Goal: Task Accomplishment & Management: Use online tool/utility

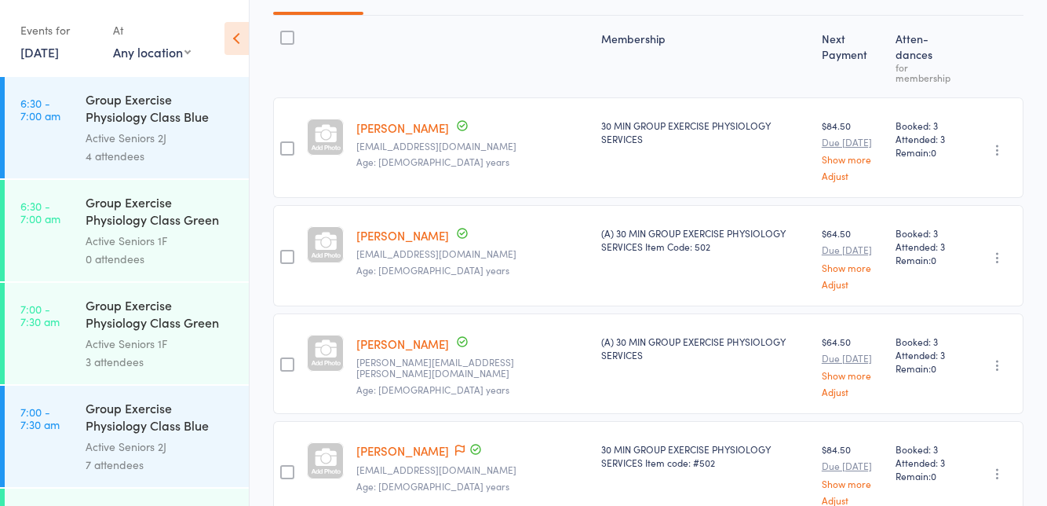
scroll to position [3106, 0]
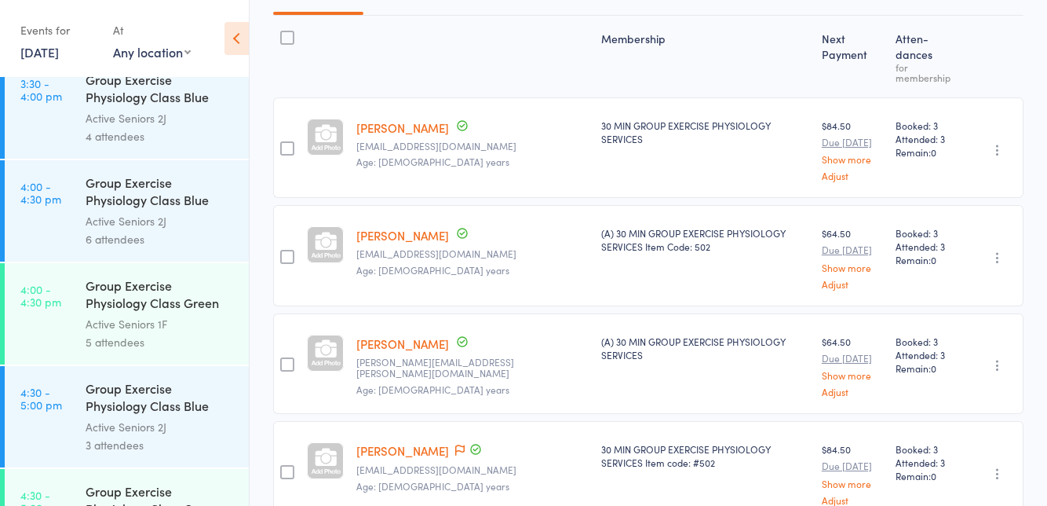
click at [160, 216] on div "Active Seniors 2J" at bounding box center [161, 221] width 150 height 18
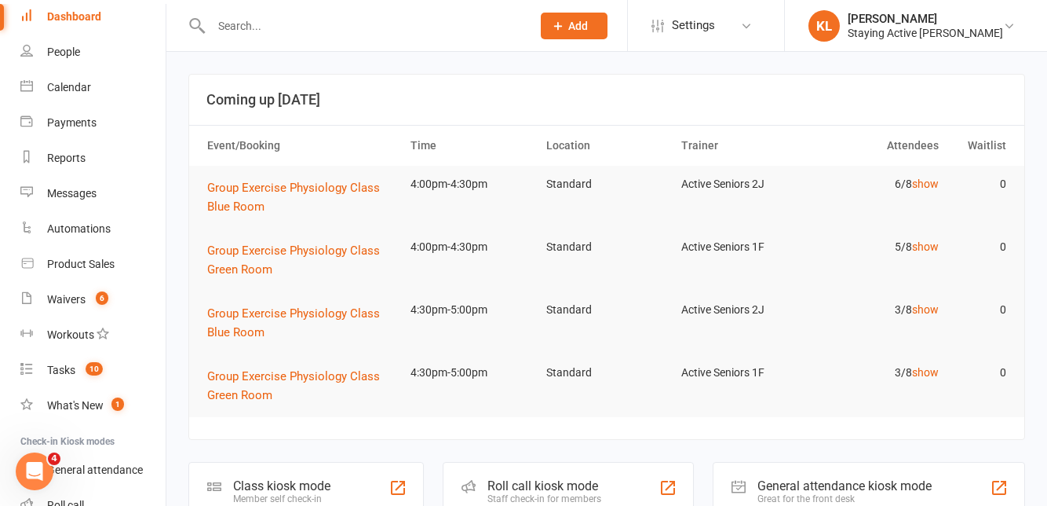
scroll to position [73, 0]
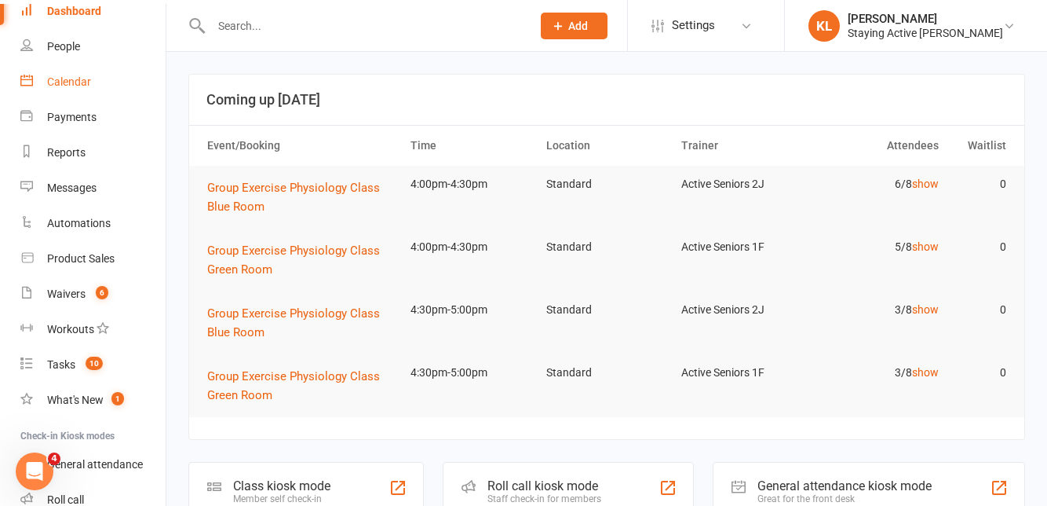
click at [53, 88] on link "Calendar" at bounding box center [92, 81] width 145 height 35
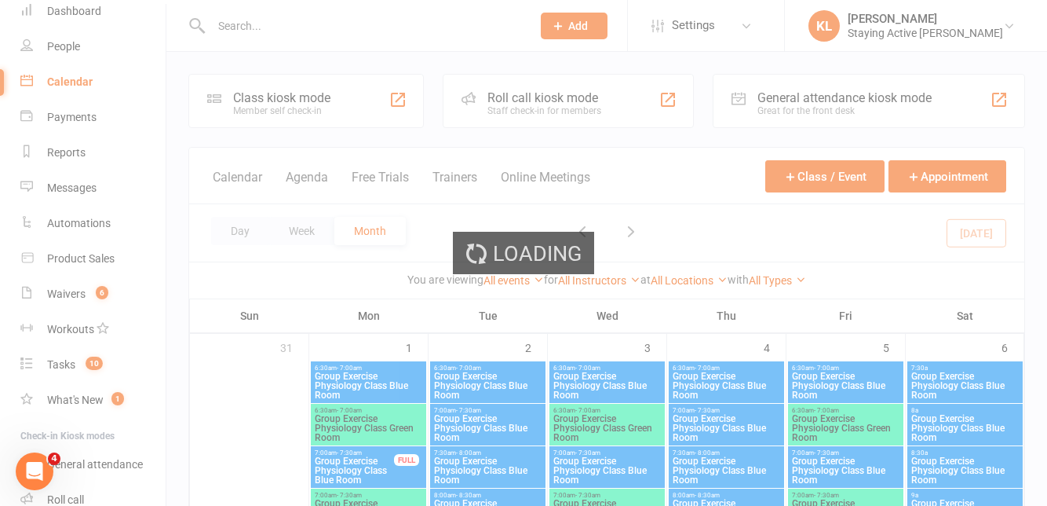
click at [553, 90] on div "Loading" at bounding box center [523, 253] width 1047 height 506
click at [568, 94] on div "Loading" at bounding box center [523, 253] width 1047 height 506
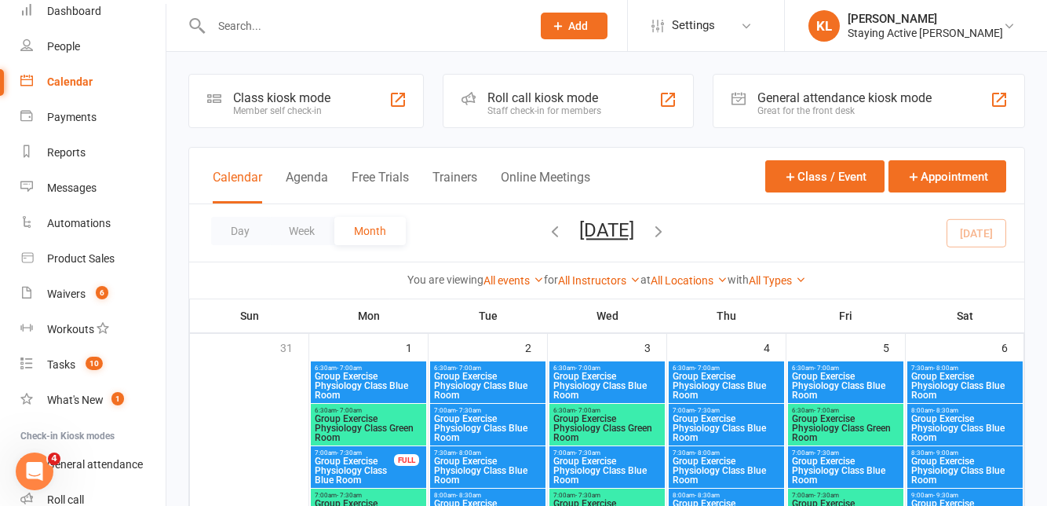
click at [561, 99] on div "Roll call kiosk mode" at bounding box center [545, 97] width 114 height 15
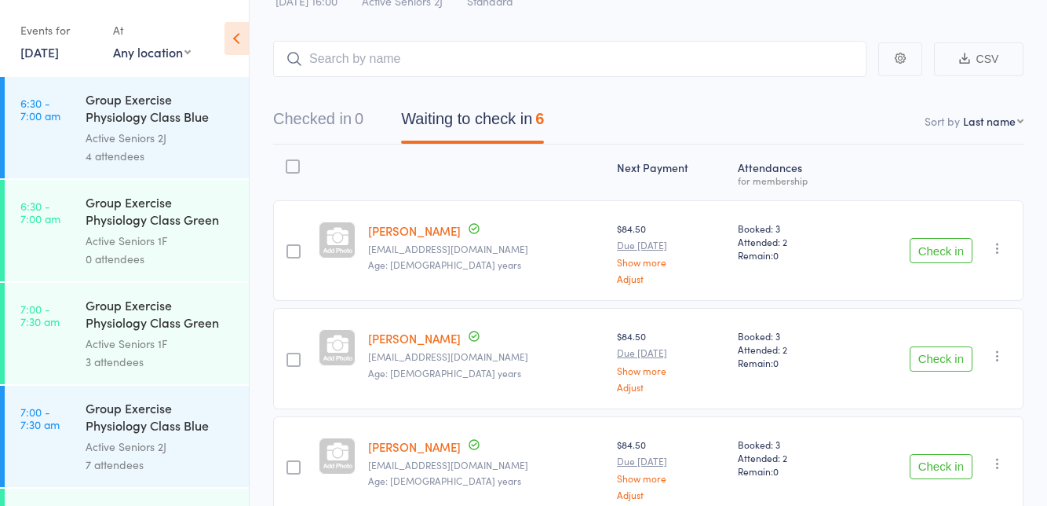
scroll to position [64, 0]
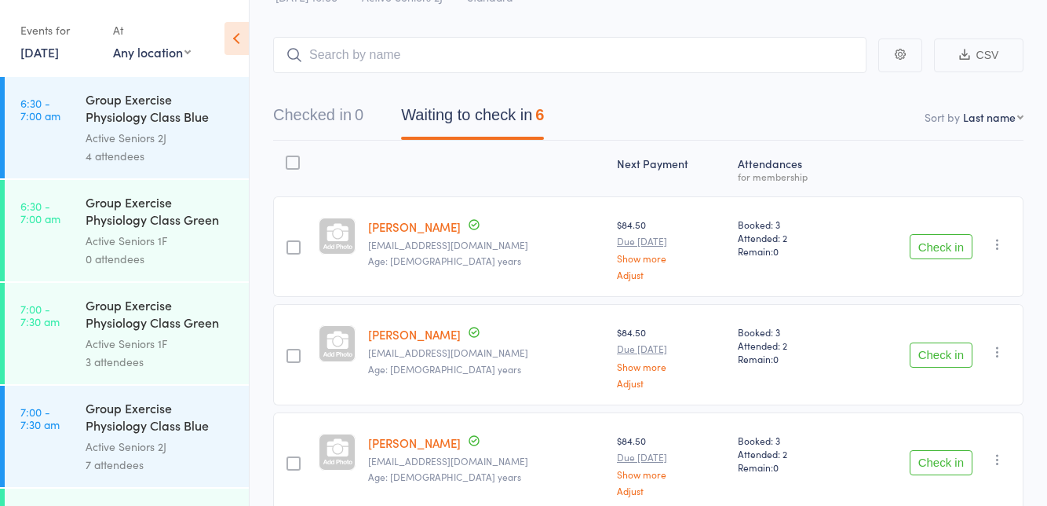
click at [949, 244] on button "Check in" at bounding box center [941, 246] width 63 height 25
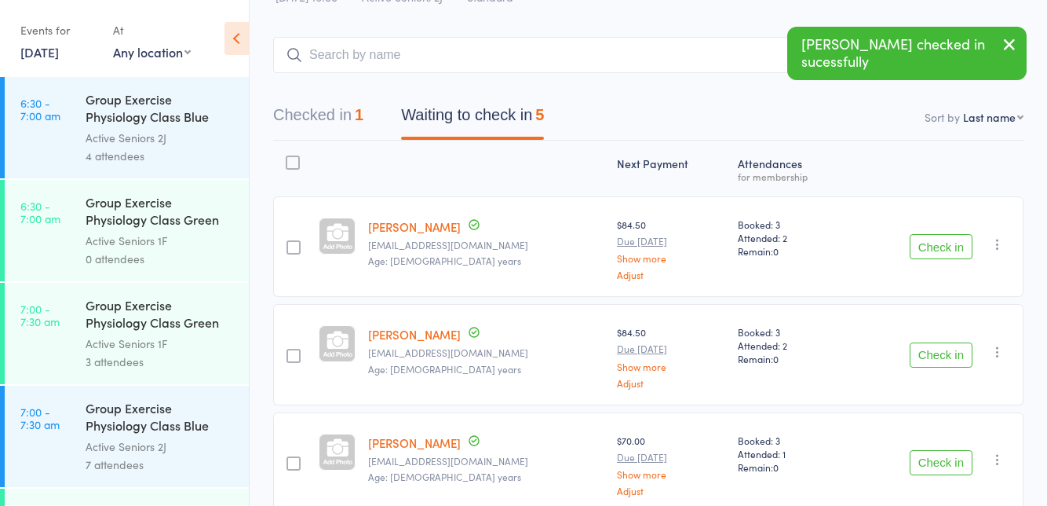
click at [935, 240] on button "Check in" at bounding box center [941, 246] width 63 height 25
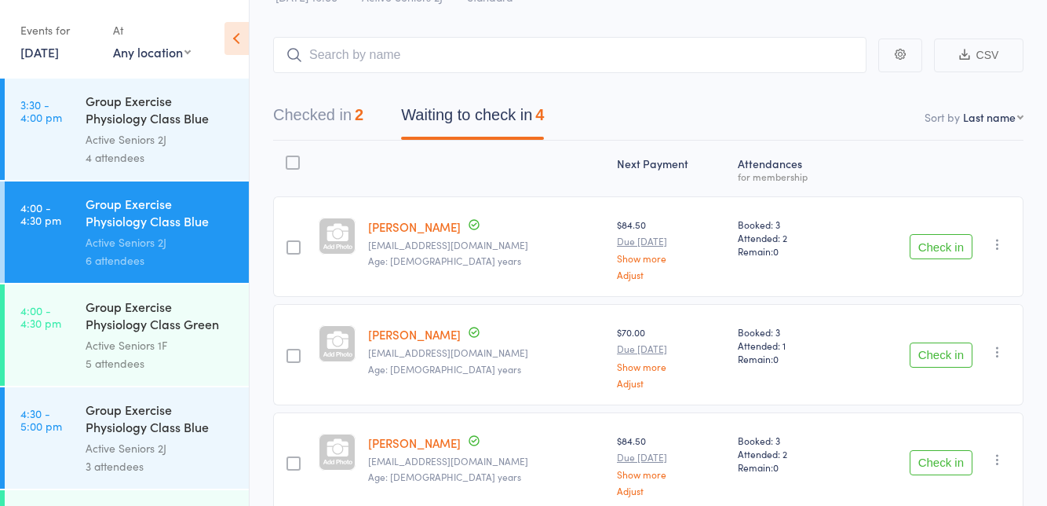
scroll to position [3054, 0]
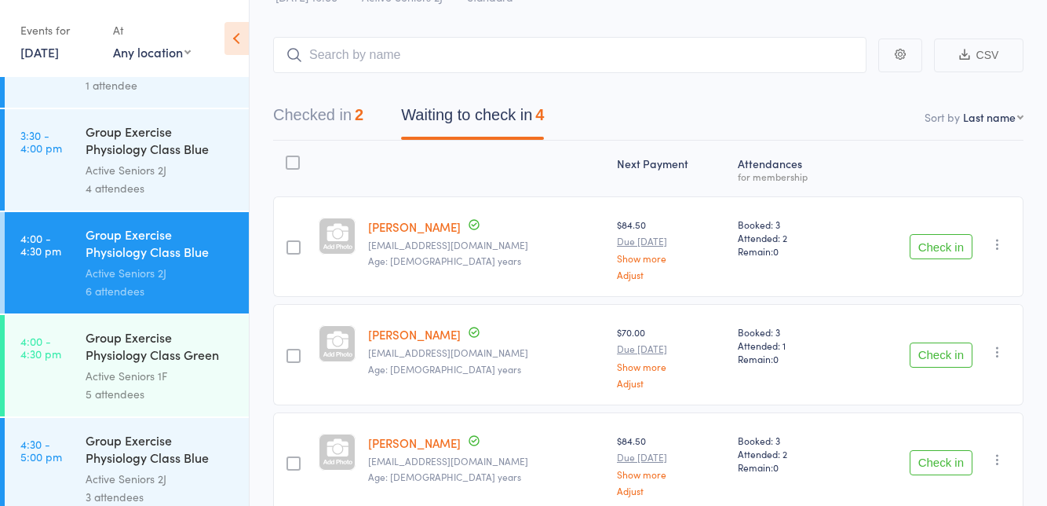
click at [144, 157] on div "Group Exercise Physiology Class Blue Room" at bounding box center [161, 141] width 150 height 38
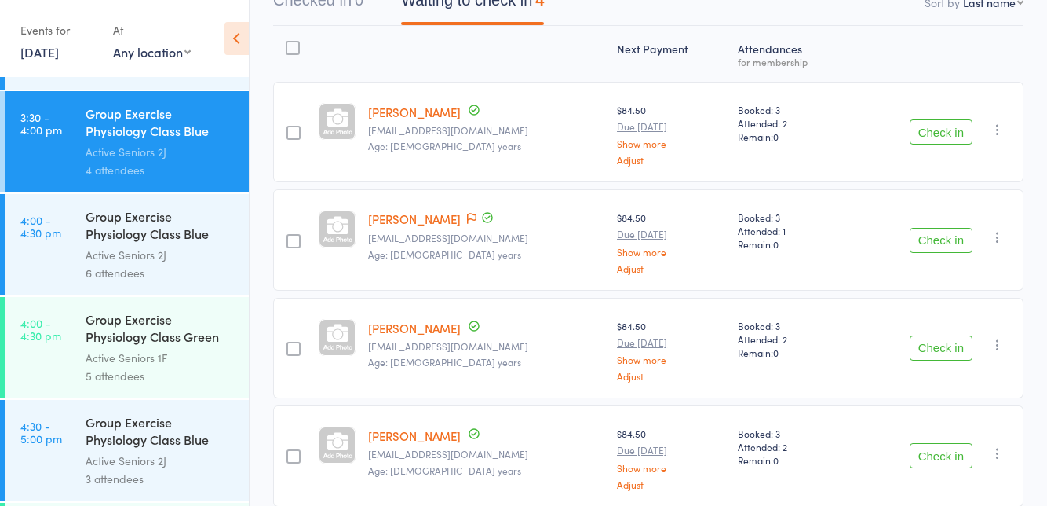
scroll to position [3049, 0]
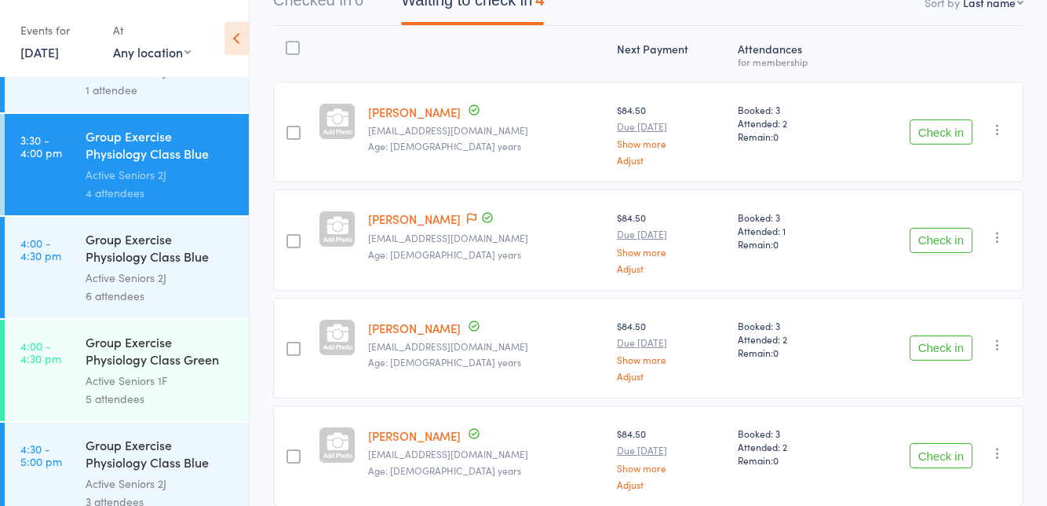
click at [170, 272] on div "Active Seniors 2J" at bounding box center [161, 278] width 150 height 18
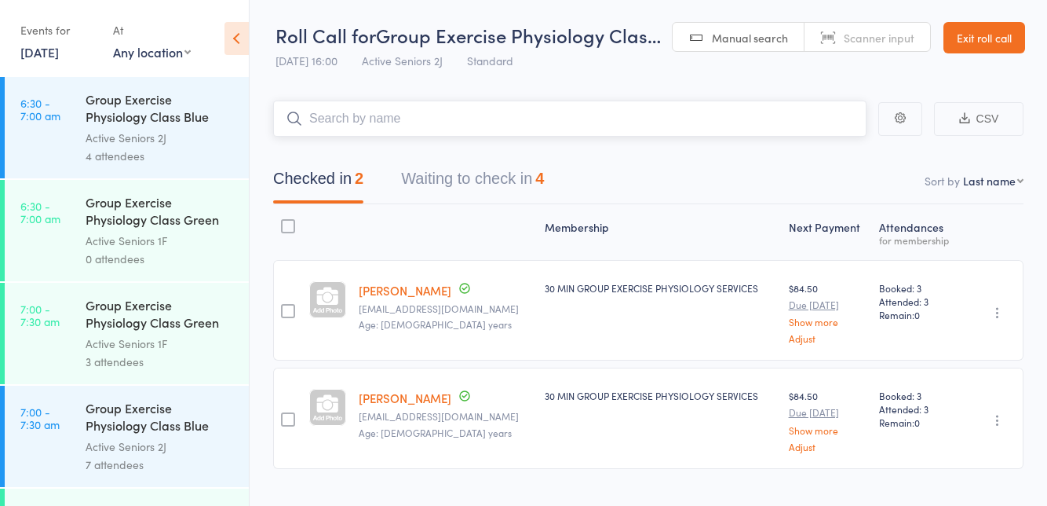
click at [508, 174] on button "Waiting to check in 4" at bounding box center [472, 183] width 143 height 42
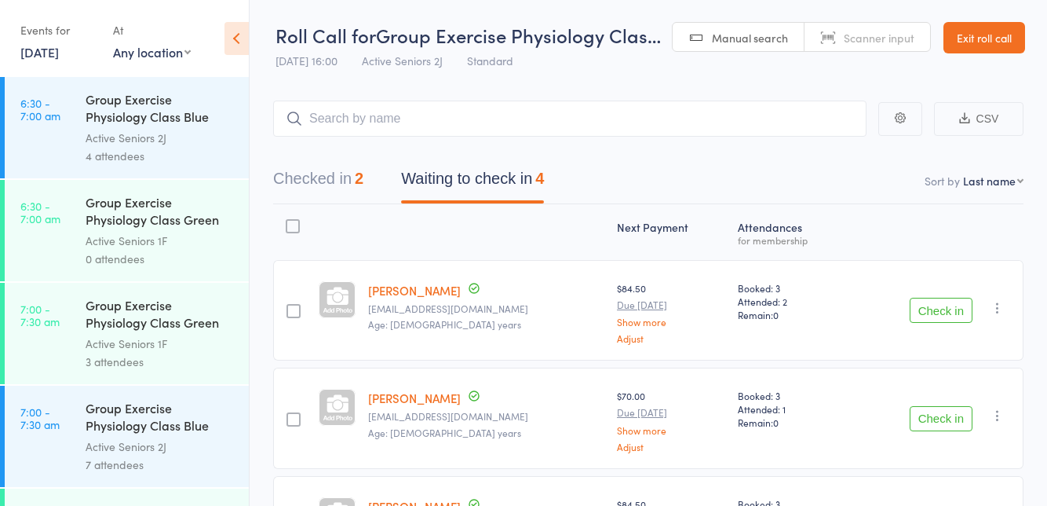
click at [947, 415] on button "Check in" at bounding box center [941, 418] width 63 height 25
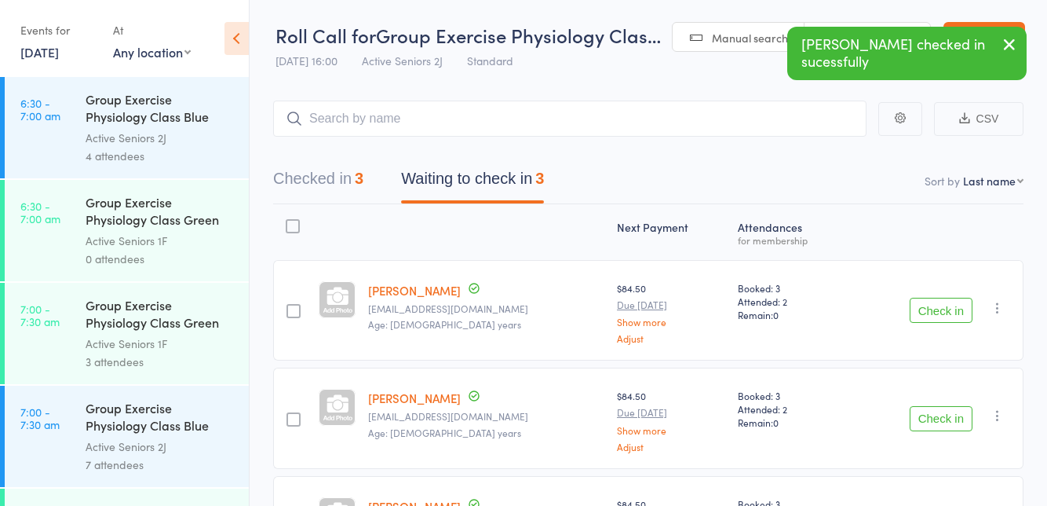
click at [941, 415] on button "Check in" at bounding box center [941, 418] width 63 height 25
click at [941, 413] on button "Check in" at bounding box center [941, 418] width 63 height 25
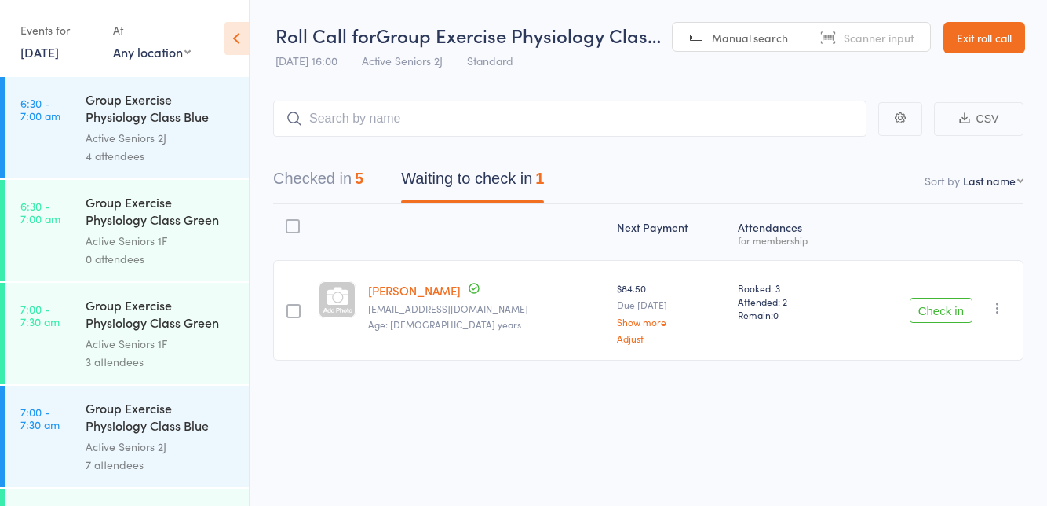
click at [945, 305] on button "Check in" at bounding box center [941, 310] width 63 height 25
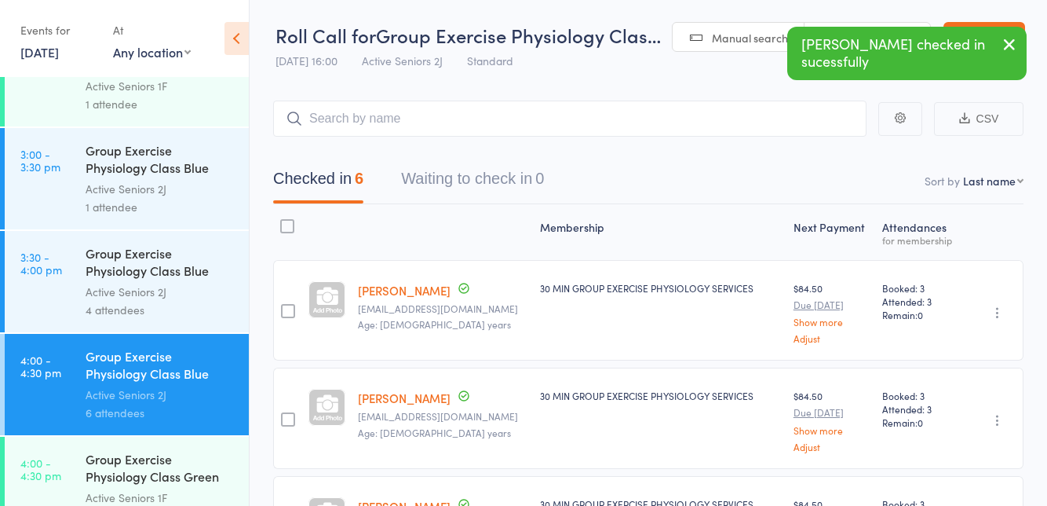
scroll to position [3106, 0]
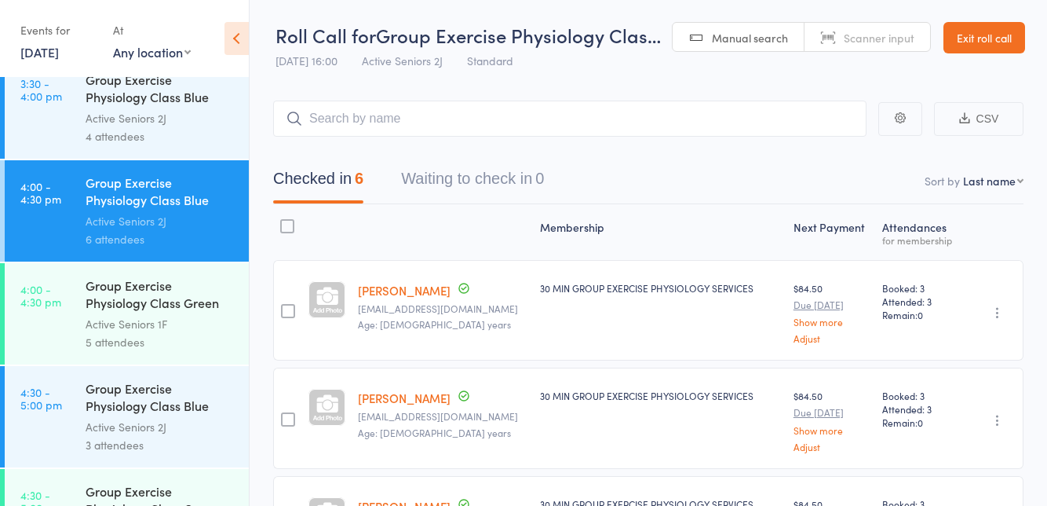
click at [172, 322] on div "Active Seniors 1F" at bounding box center [161, 324] width 150 height 18
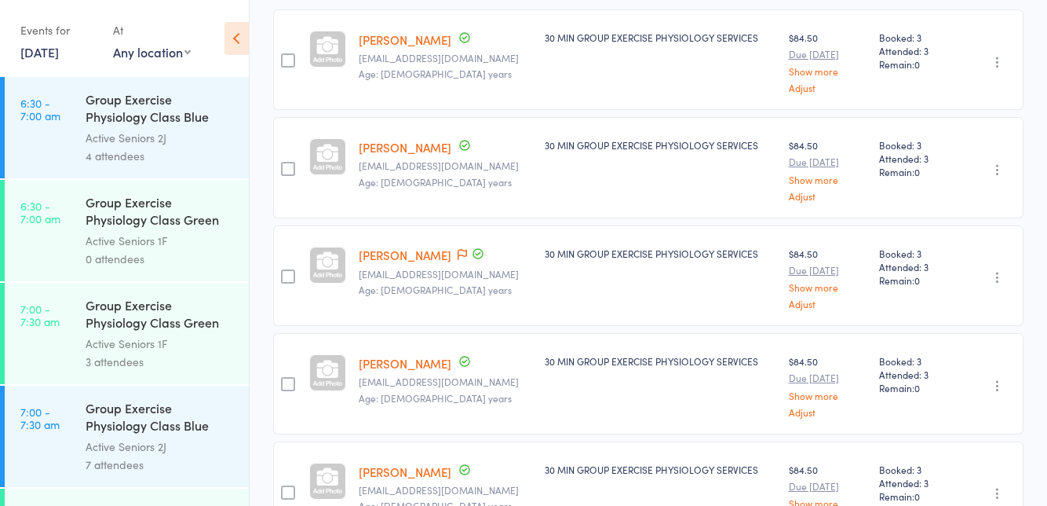
scroll to position [285, 0]
